Goal: Information Seeking & Learning: Learn about a topic

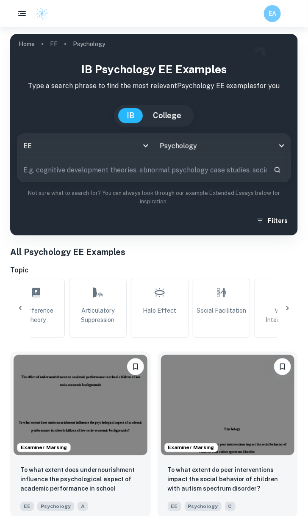
click at [189, 166] on input "text" at bounding box center [141, 170] width 249 height 24
type input "eyewtiness testimony"
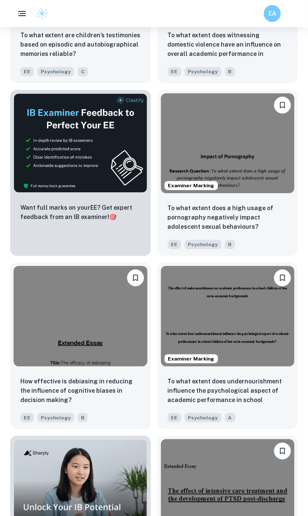
scroll to position [195, 0]
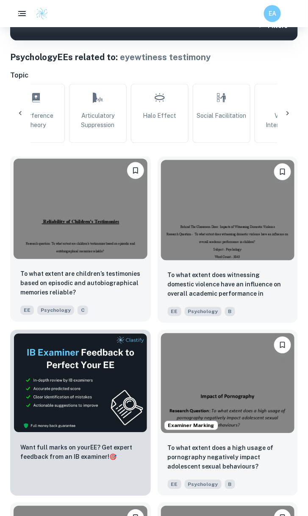
click at [101, 237] on img at bounding box center [81, 209] width 134 height 100
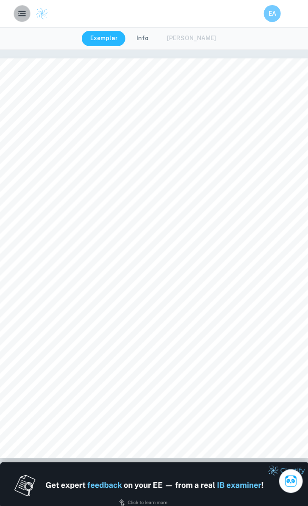
click at [26, 10] on icon "button" at bounding box center [22, 13] width 10 height 10
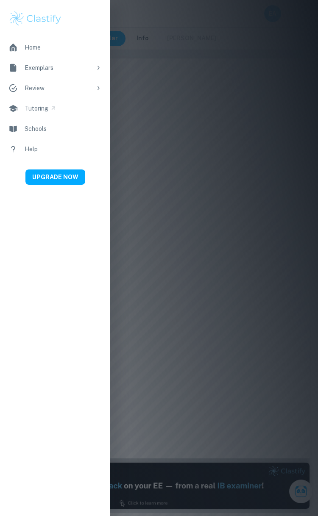
click at [184, 66] on div at bounding box center [159, 258] width 318 height 516
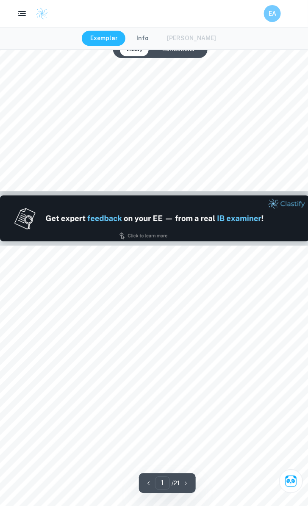
type input "2"
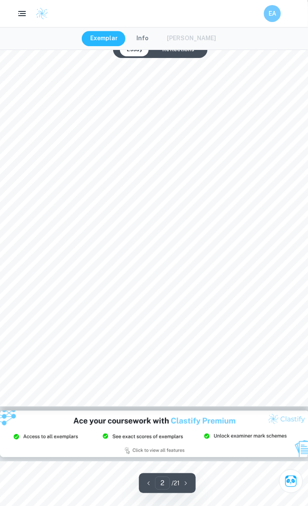
scroll to position [571, 0]
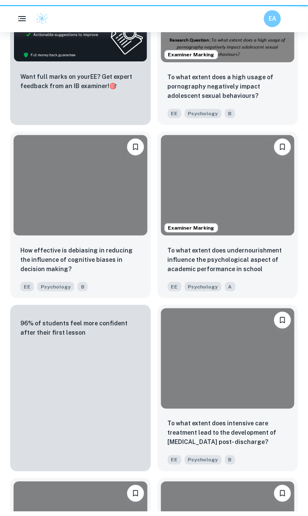
scroll to position [195, 0]
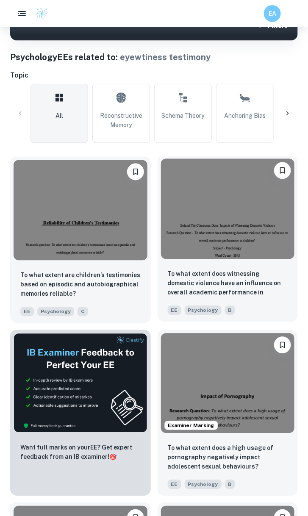
click at [212, 241] on img at bounding box center [228, 209] width 134 height 100
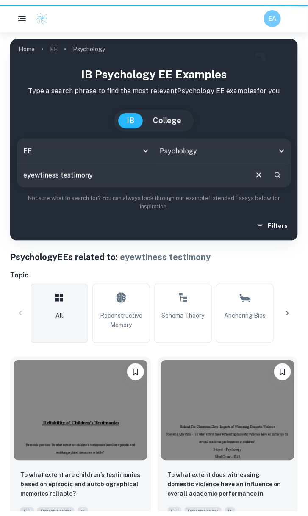
scroll to position [195, 0]
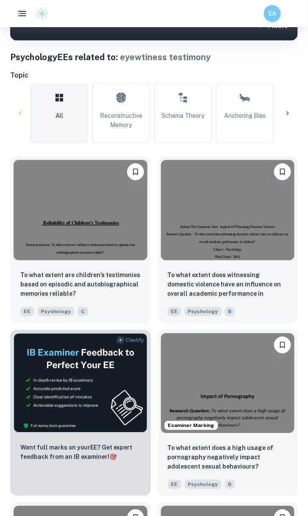
click at [22, 19] on button "button" at bounding box center [22, 14] width 18 height 18
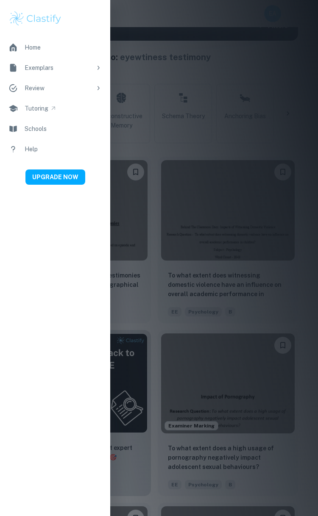
click at [158, 65] on div at bounding box center [159, 258] width 318 height 516
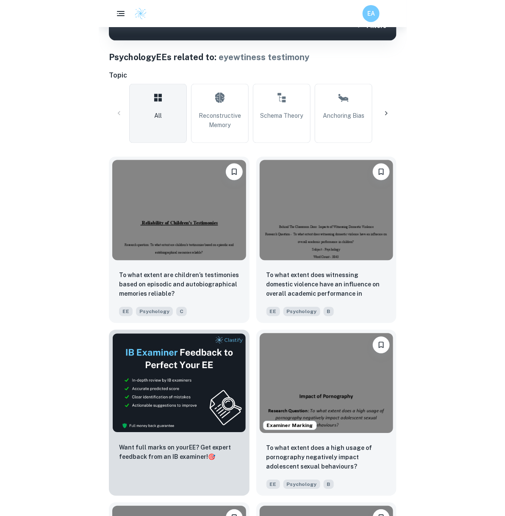
scroll to position [0, 0]
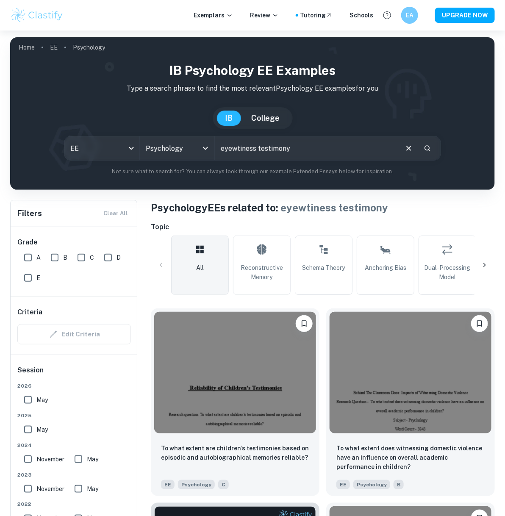
click at [31, 261] on input "A" at bounding box center [27, 257] width 17 height 17
checkbox input "true"
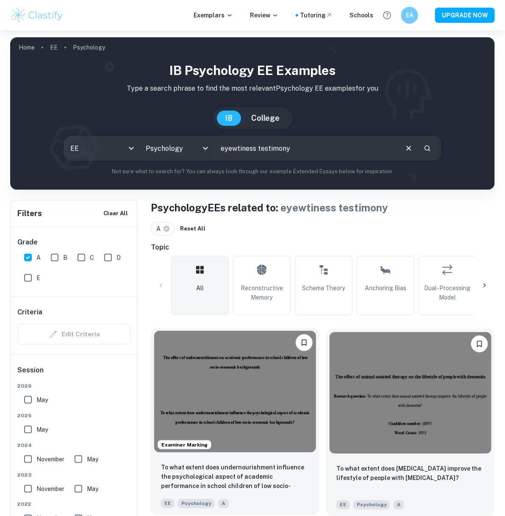
scroll to position [124, 0]
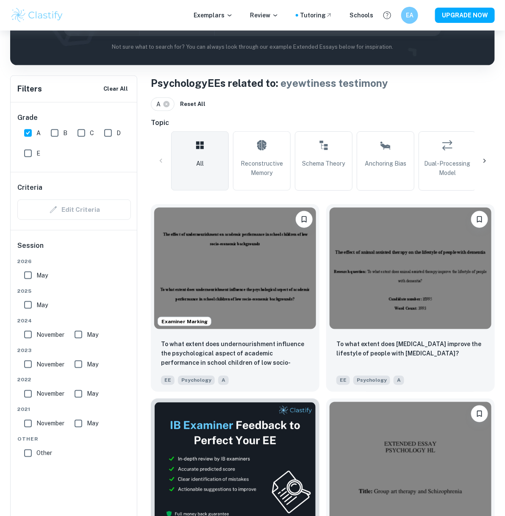
click at [25, 278] on input "May" at bounding box center [27, 275] width 17 height 17
checkbox input "true"
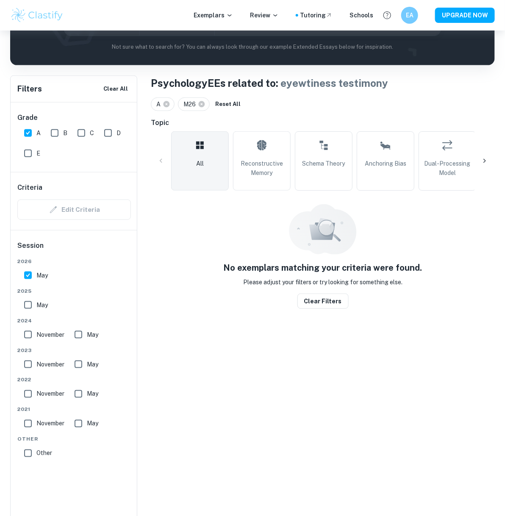
click at [26, 308] on input "May" at bounding box center [27, 304] width 17 height 17
checkbox input "true"
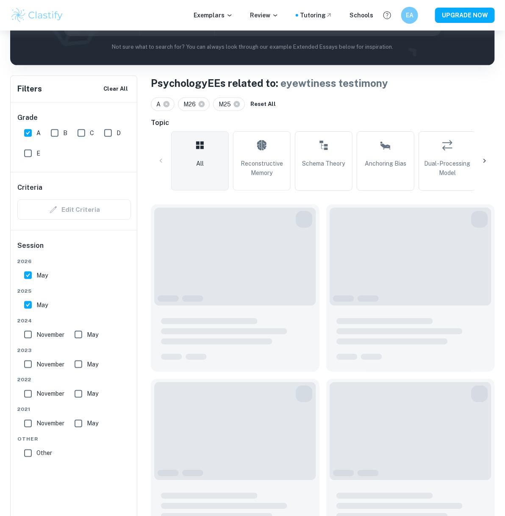
click at [27, 277] on input "May" at bounding box center [27, 275] width 17 height 17
checkbox input "false"
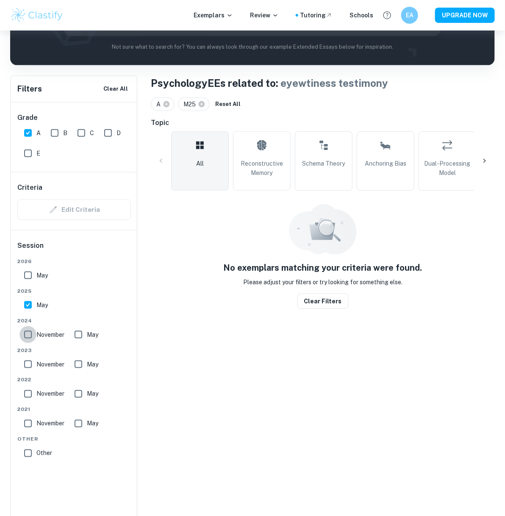
click at [25, 329] on input "November" at bounding box center [27, 334] width 17 height 17
checkbox input "true"
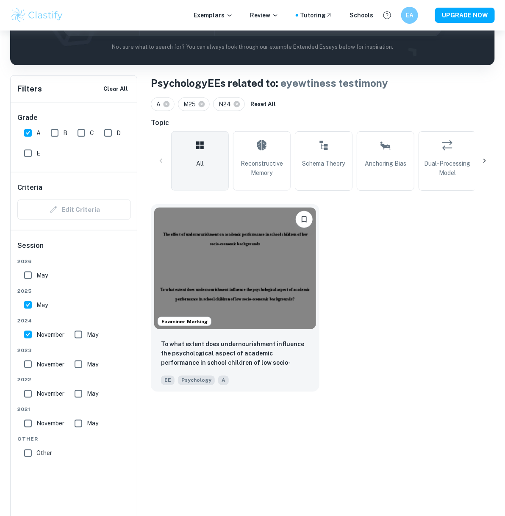
click at [75, 337] on input "May" at bounding box center [78, 334] width 17 height 17
checkbox input "true"
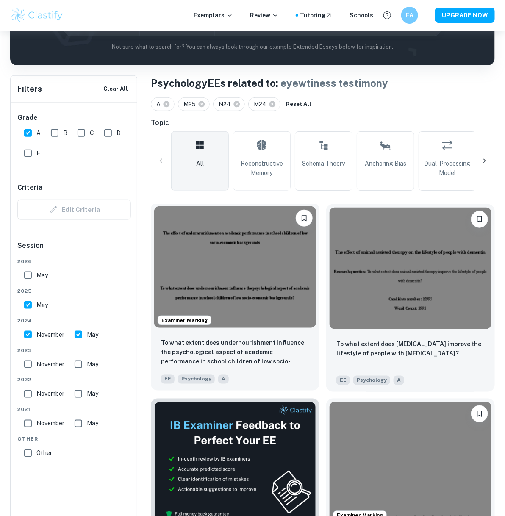
click at [257, 284] on img at bounding box center [235, 267] width 162 height 122
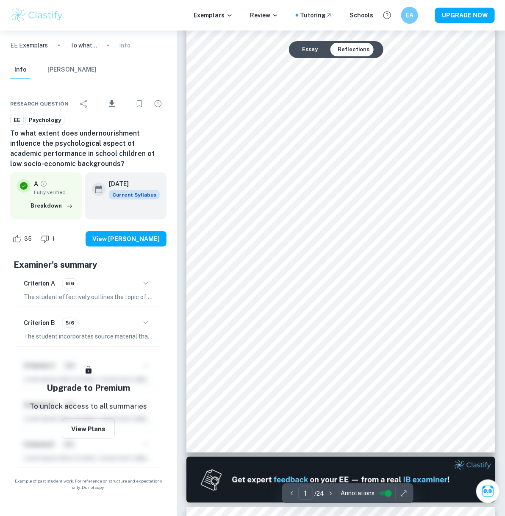
scroll to position [25, 0]
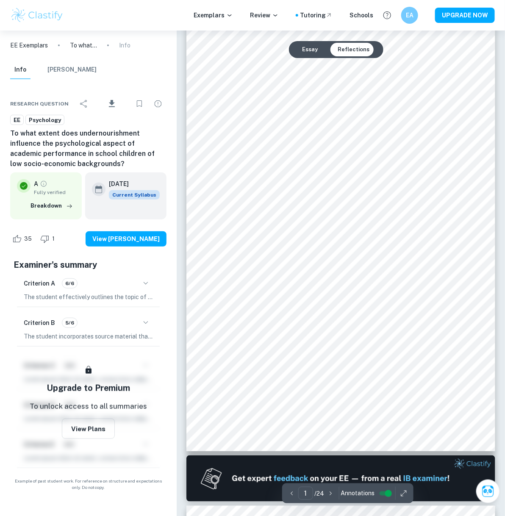
scroll to position [124, 0]
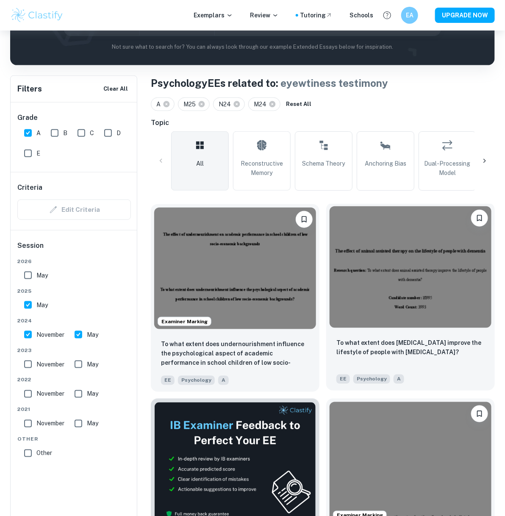
click at [307, 309] on img at bounding box center [410, 267] width 162 height 122
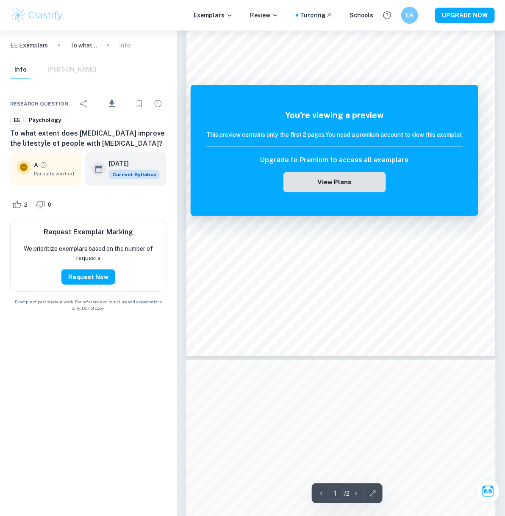
scroll to position [80, 0]
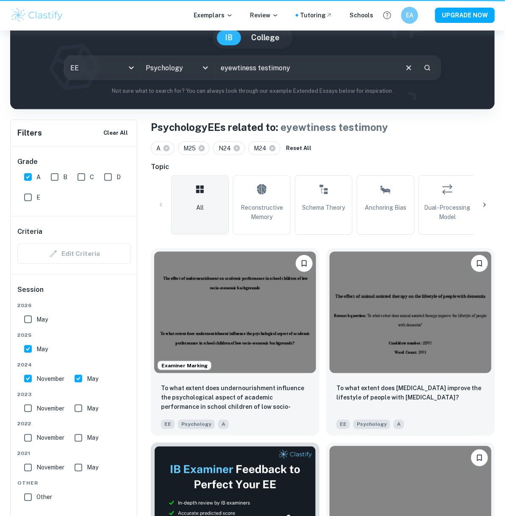
scroll to position [124, 0]
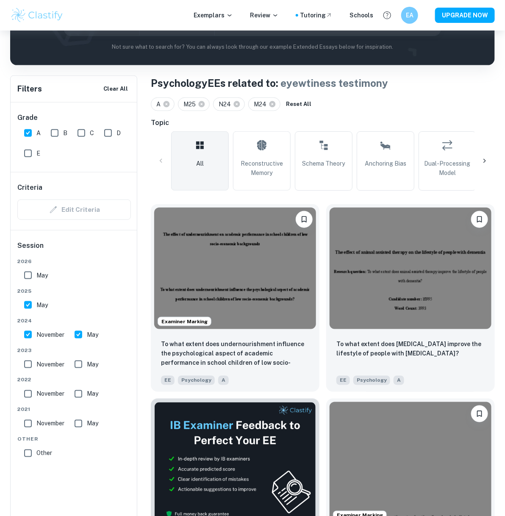
click at [26, 307] on input "May" at bounding box center [27, 304] width 17 height 17
checkbox input "false"
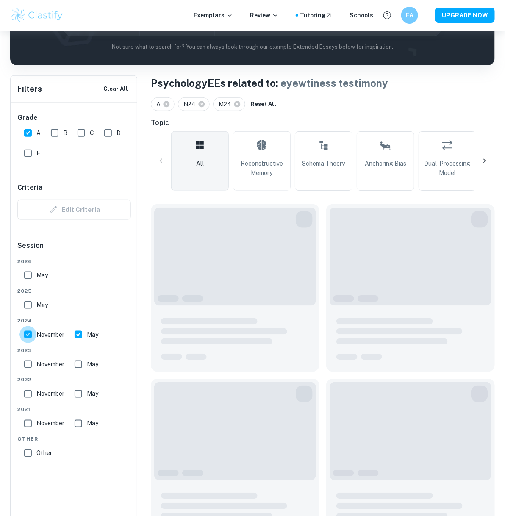
click at [26, 337] on input "November" at bounding box center [27, 334] width 17 height 17
checkbox input "false"
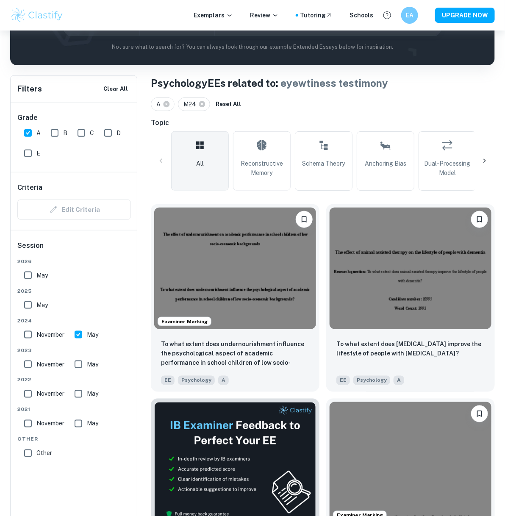
click at [77, 335] on input "May" at bounding box center [78, 334] width 17 height 17
checkbox input "false"
click at [30, 134] on input "A" at bounding box center [27, 132] width 17 height 17
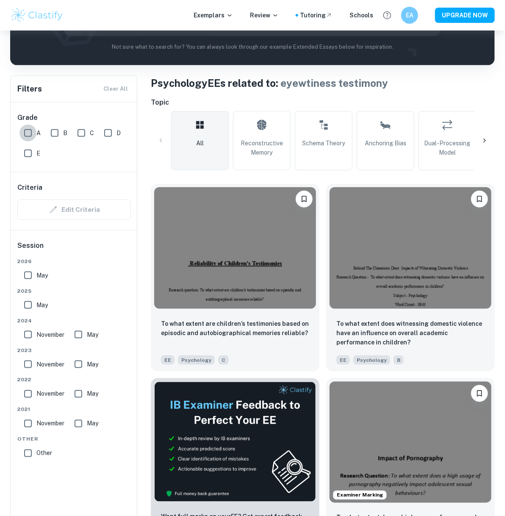
click at [29, 133] on input "A" at bounding box center [27, 132] width 17 height 17
checkbox input "true"
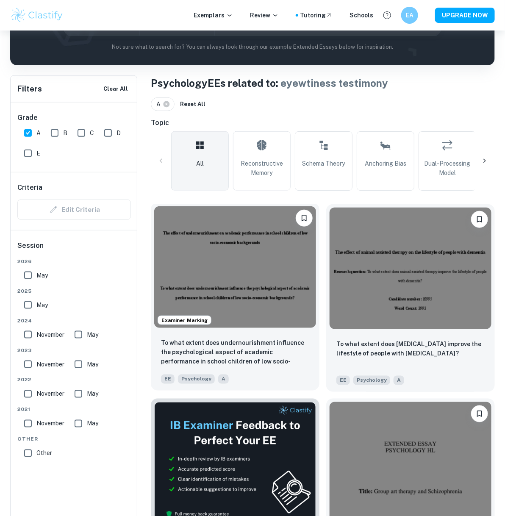
click at [216, 299] on img at bounding box center [235, 267] width 162 height 122
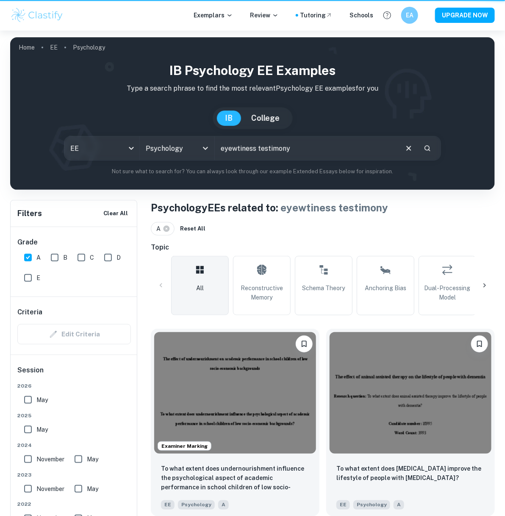
scroll to position [124, 0]
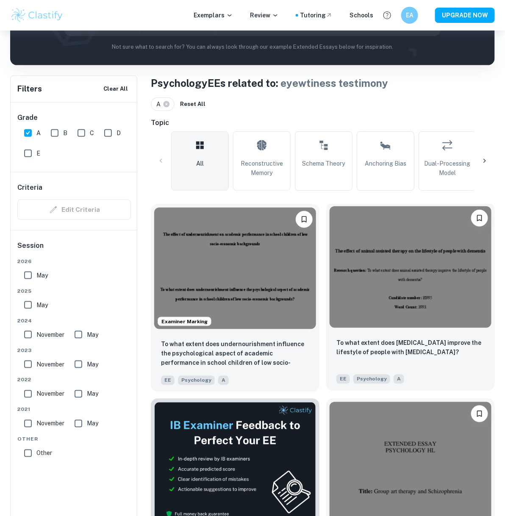
click at [307, 282] on img at bounding box center [410, 267] width 162 height 122
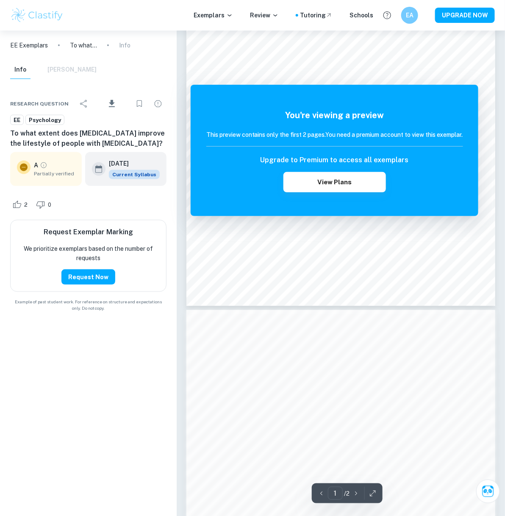
scroll to position [130, 0]
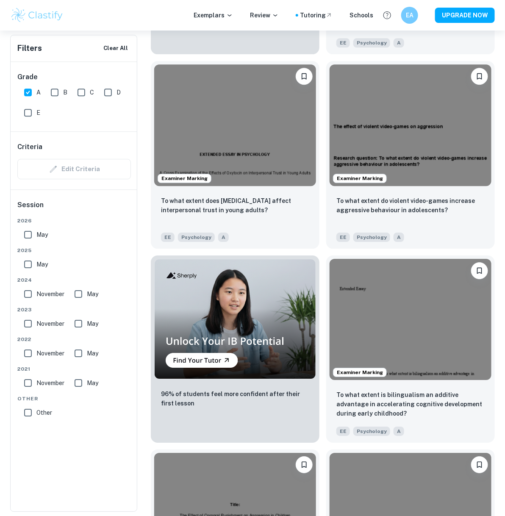
scroll to position [914, 0]
